Goal: Check status: Check status

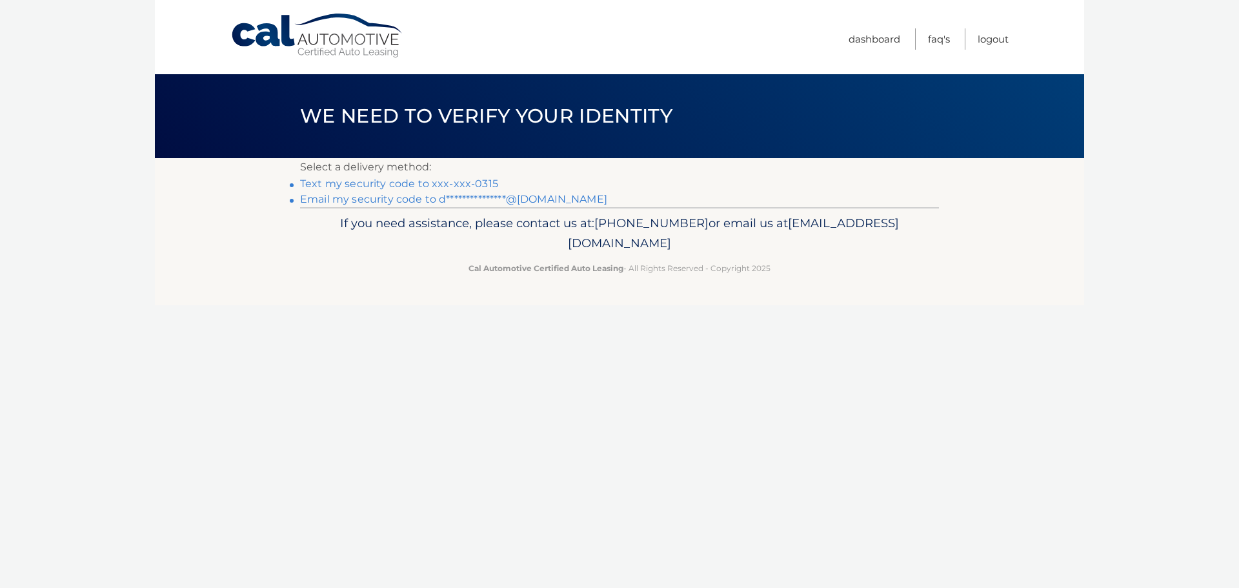
click at [451, 194] on link "**********" at bounding box center [453, 199] width 307 height 12
click at [473, 186] on link "Text my security code to xxx-xxx-0315" at bounding box center [399, 184] width 198 height 12
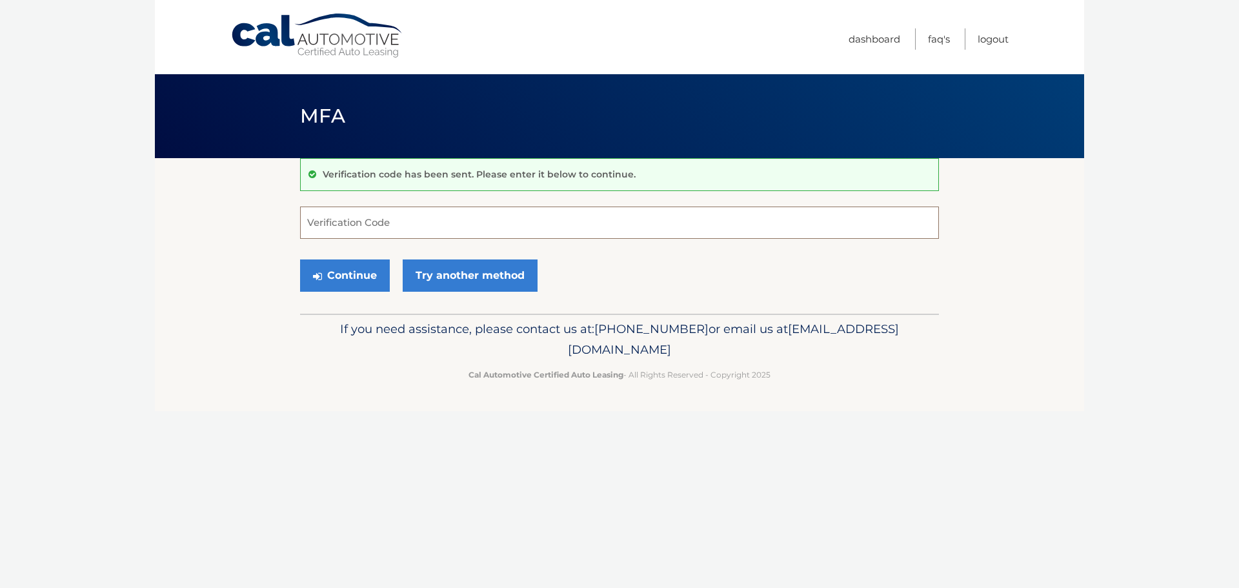
click at [429, 226] on input "Verification Code" at bounding box center [619, 223] width 639 height 32
click at [473, 216] on input "Verification Code" at bounding box center [619, 223] width 639 height 32
type input "001898"
click at [300, 260] on button "Continue" at bounding box center [345, 276] width 90 height 32
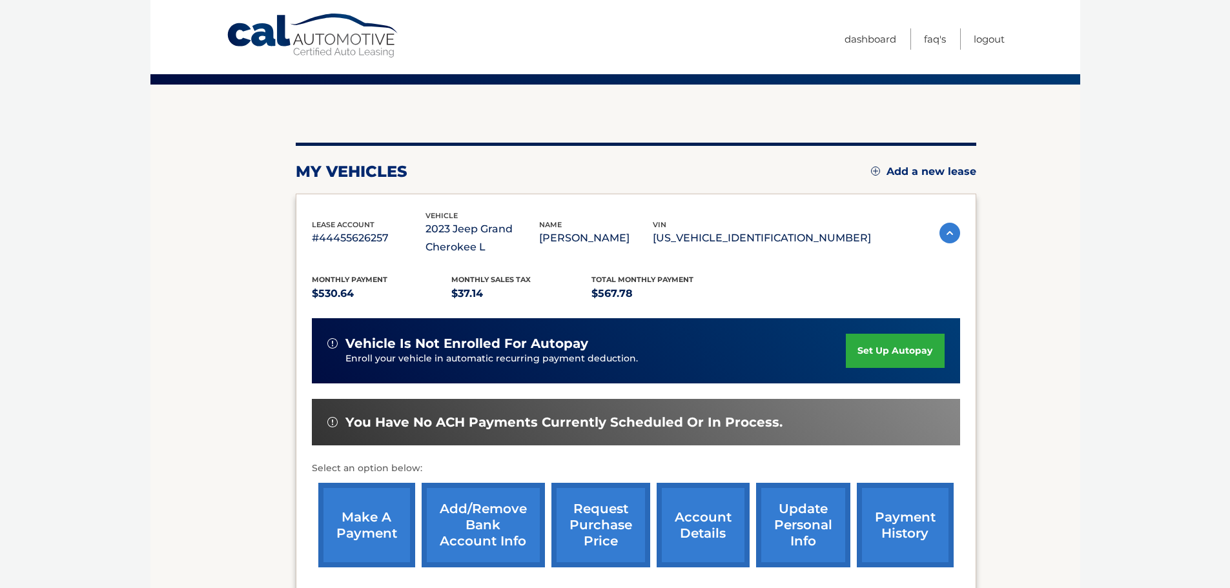
scroll to position [194, 0]
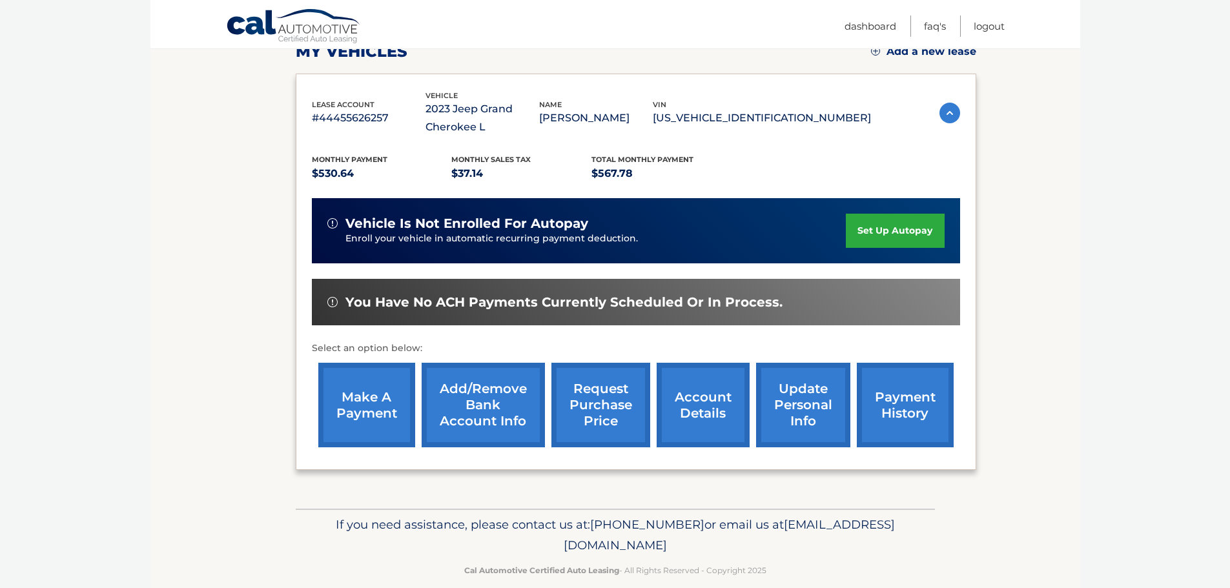
click at [683, 401] on link "account details" at bounding box center [703, 405] width 93 height 85
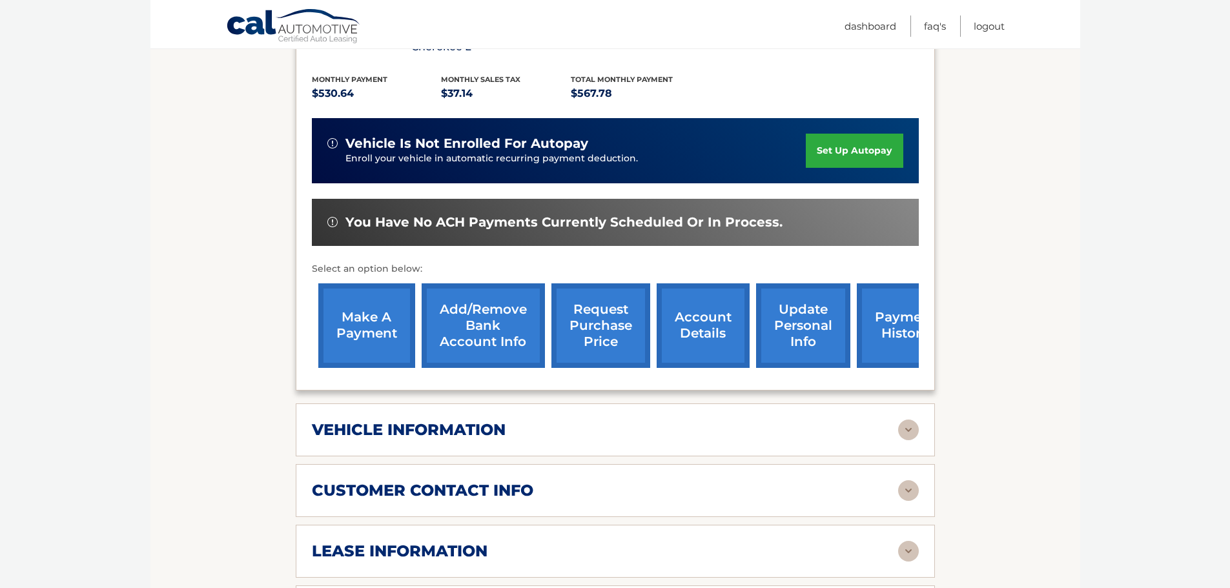
scroll to position [387, 0]
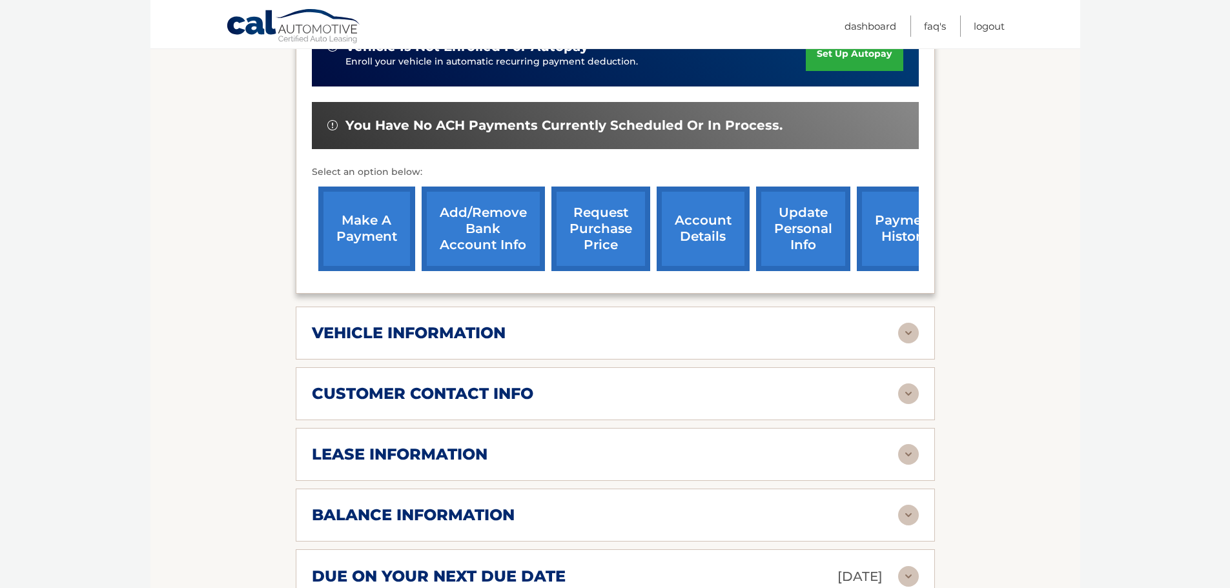
click at [493, 445] on div "lease information" at bounding box center [605, 454] width 586 height 19
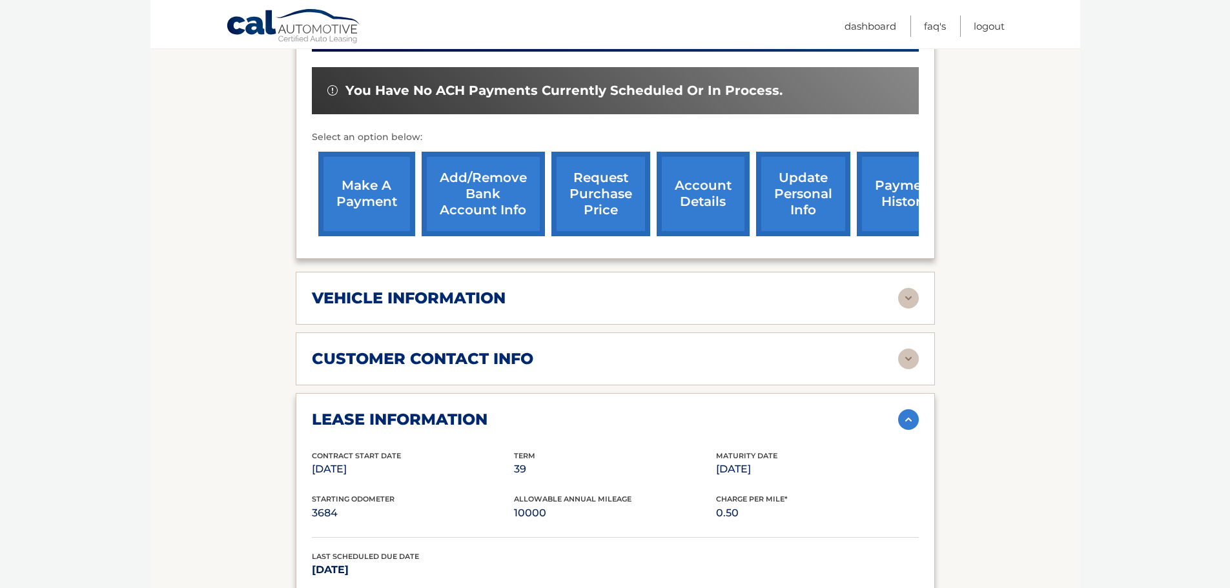
scroll to position [452, 0]
